Goal: Transaction & Acquisition: Purchase product/service

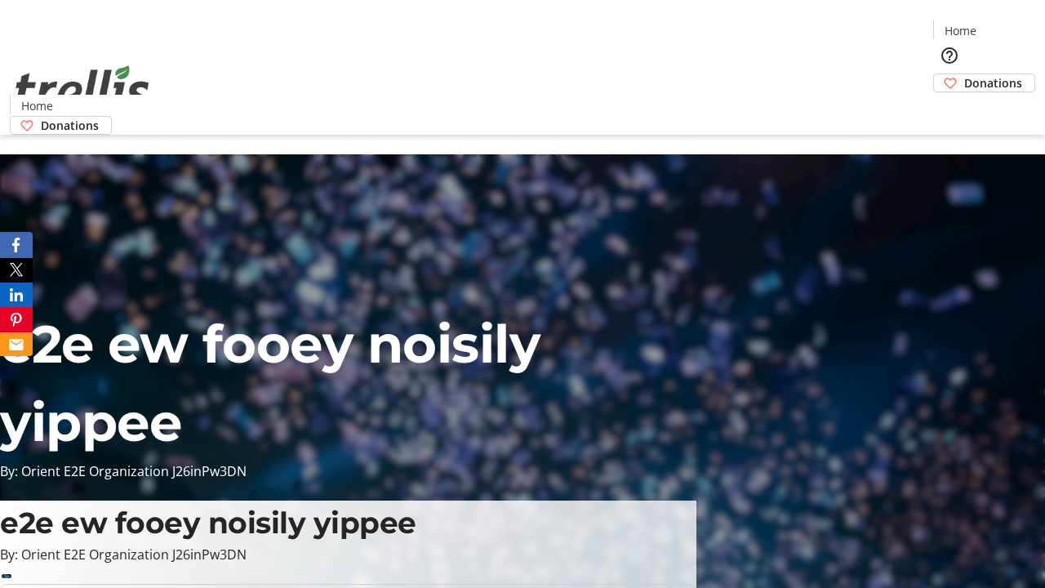
click at [964, 74] on span "Donations" at bounding box center [993, 82] width 58 height 17
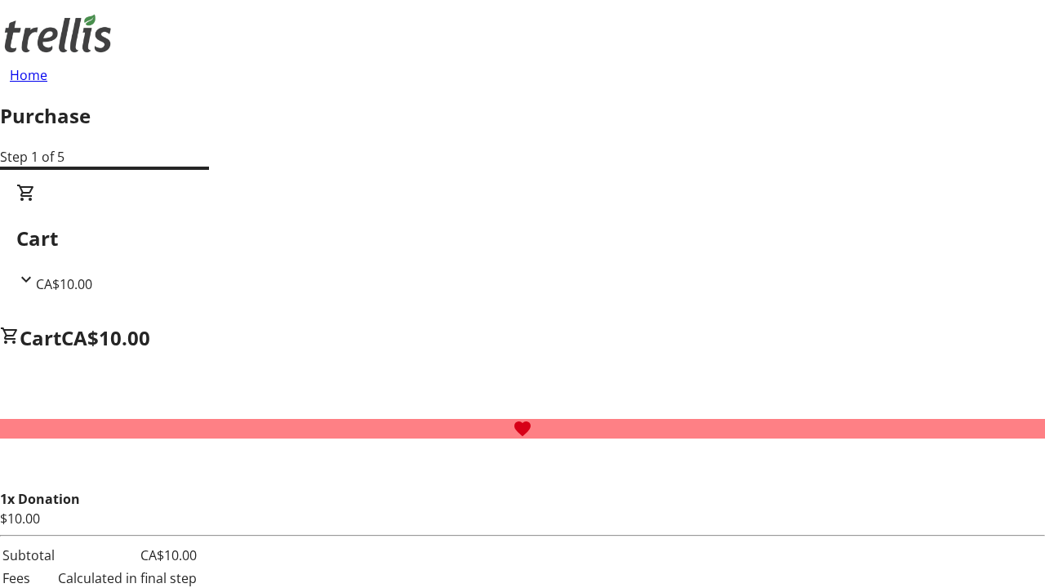
select select "CA"
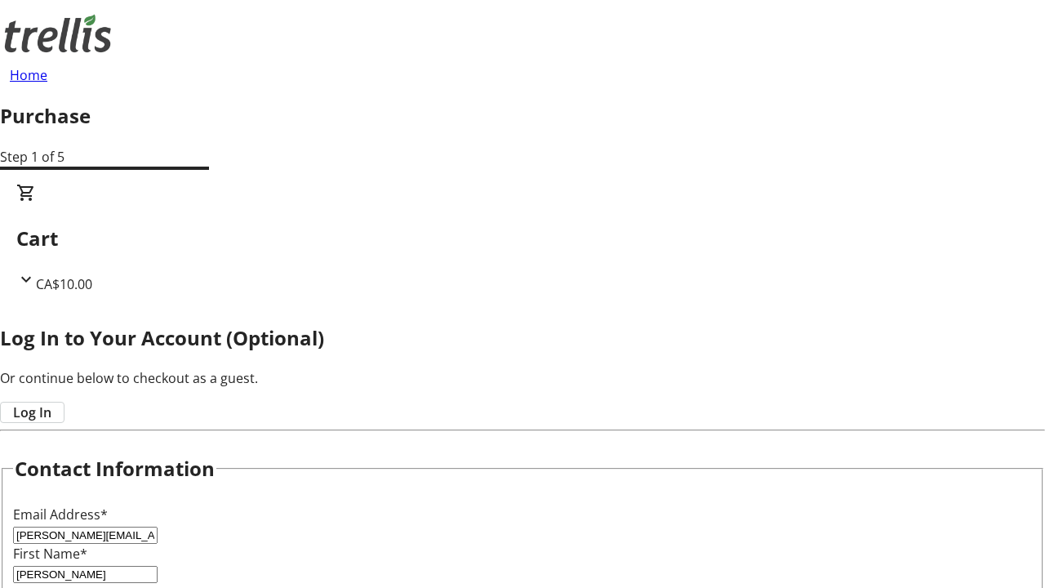
type input "[PERSON_NAME]"
type input "Cummerata"
type input "[STREET_ADDRESS][PERSON_NAME]"
type input "Kelowna"
select select "BC"
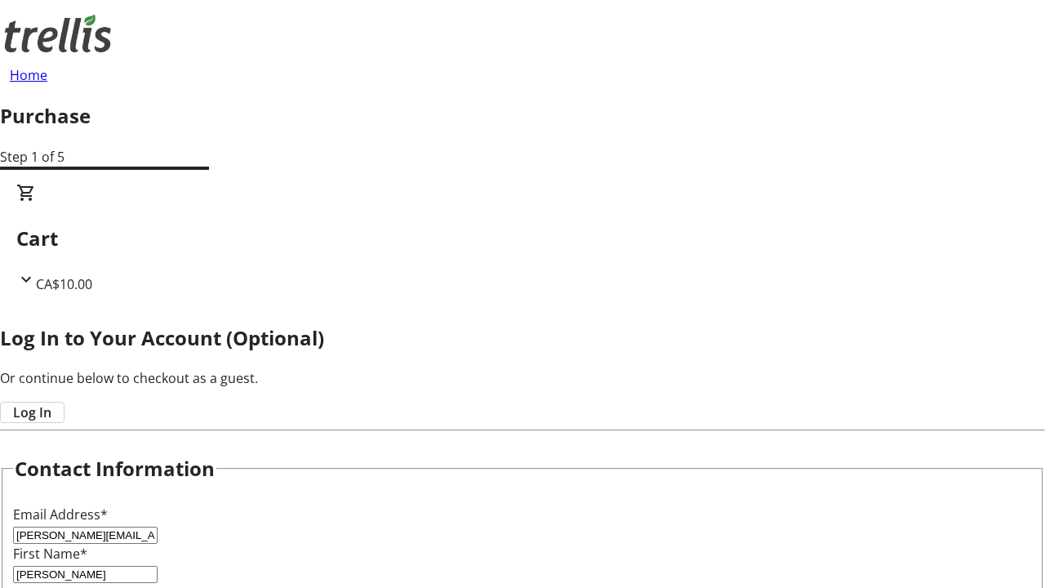
type input "Kelowna"
type input "V1Y 0C2"
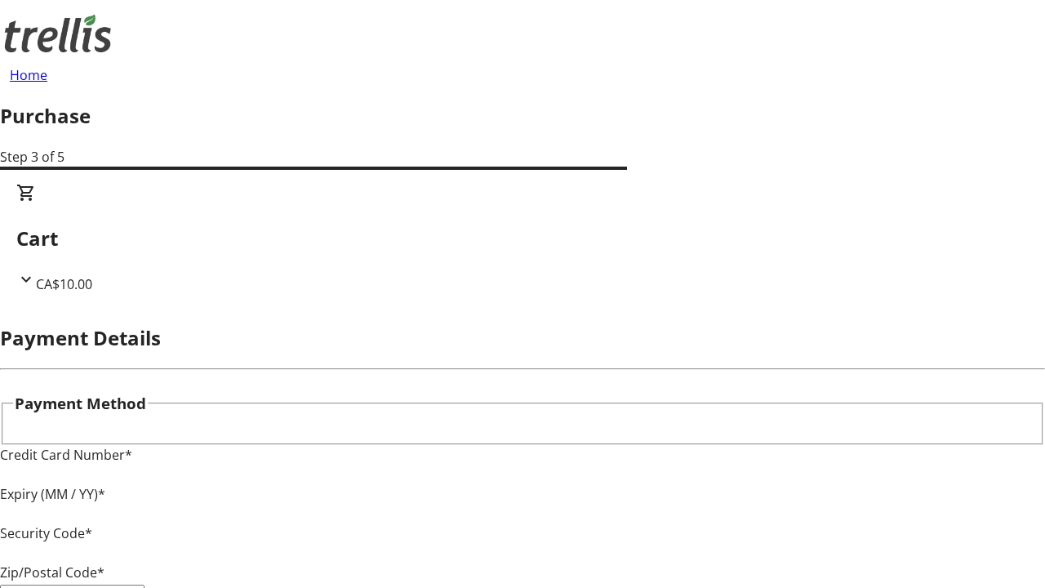
type input "V1Y 0C2"
